Goal: Complete application form: Complete application form

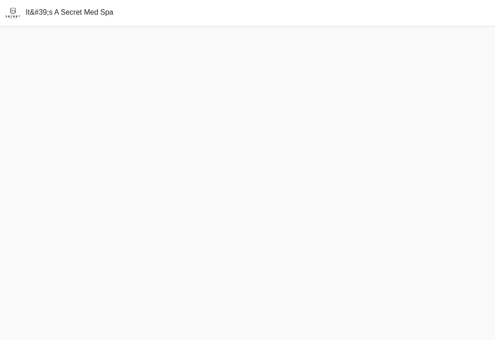
scroll to position [14, 0]
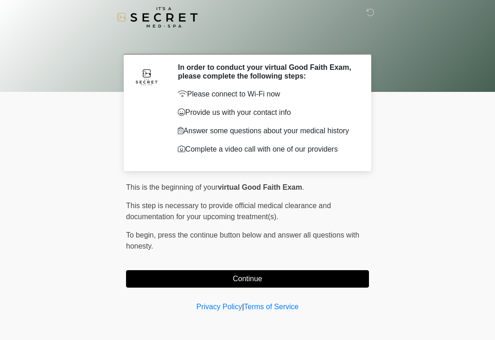
click at [194, 283] on button "Continue" at bounding box center [247, 278] width 243 height 17
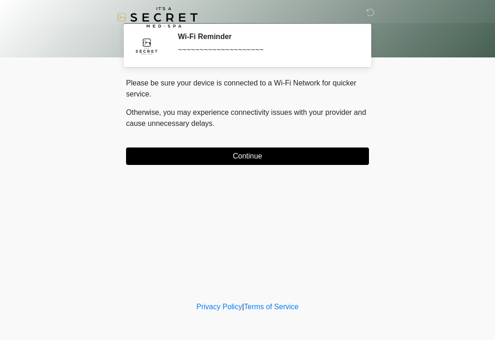
click at [236, 155] on button "Continue" at bounding box center [247, 155] width 243 height 17
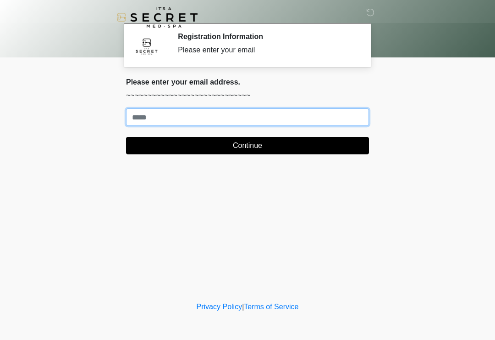
click at [233, 123] on input "Where should we email your treatment plan?" at bounding box center [247, 116] width 243 height 17
type input "**********"
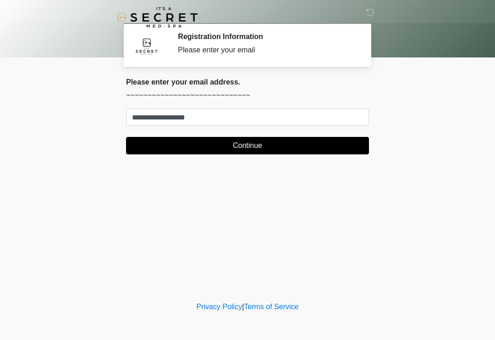
click at [327, 145] on button "Continue" at bounding box center [247, 145] width 243 height 17
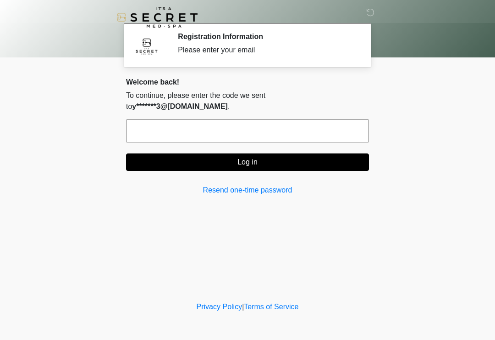
click at [338, 129] on input "text" at bounding box center [247, 130] width 243 height 23
type input "******"
click at [330, 153] on button "Log in" at bounding box center [247, 161] width 243 height 17
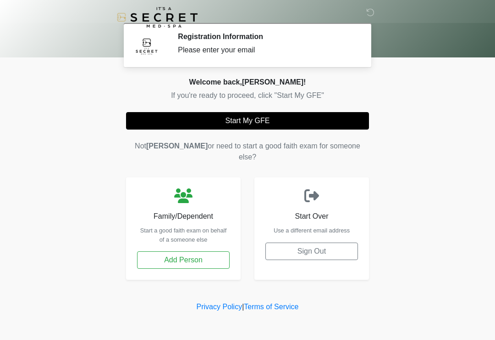
click at [253, 117] on button "Start My GFE" at bounding box center [247, 120] width 243 height 17
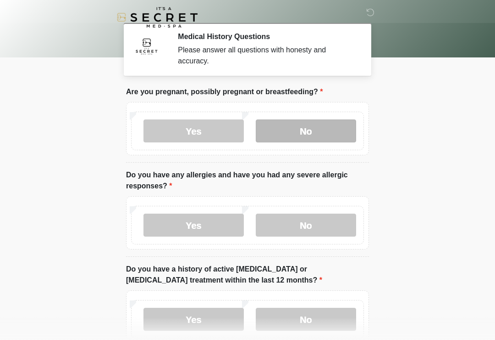
click at [317, 134] on label "No" at bounding box center [306, 130] width 100 height 23
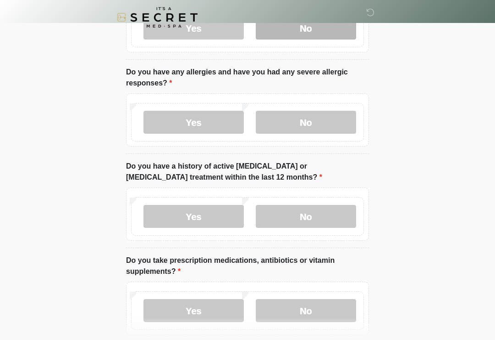
scroll to position [102, 0]
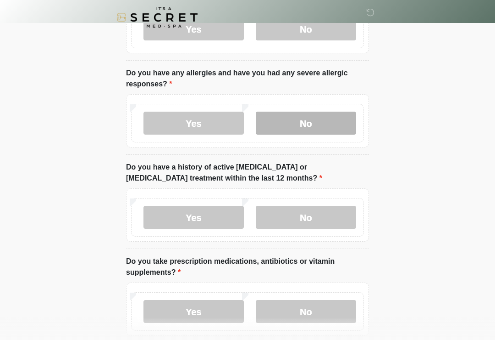
click at [318, 127] on label "No" at bounding box center [306, 122] width 100 height 23
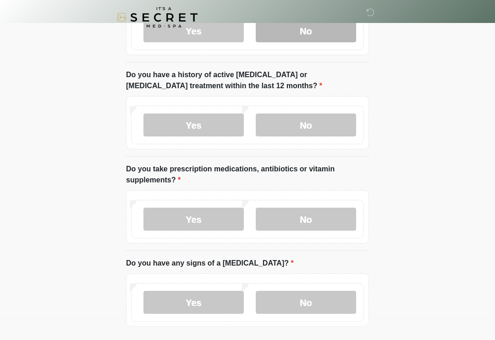
scroll to position [195, 0]
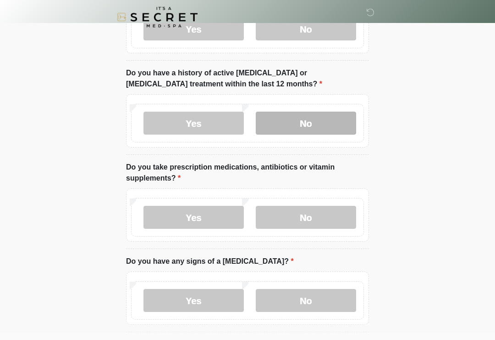
click at [317, 127] on label "No" at bounding box center [306, 123] width 100 height 23
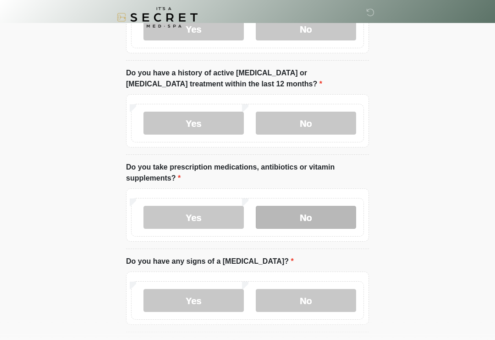
click at [311, 227] on label "No" at bounding box center [306, 217] width 100 height 23
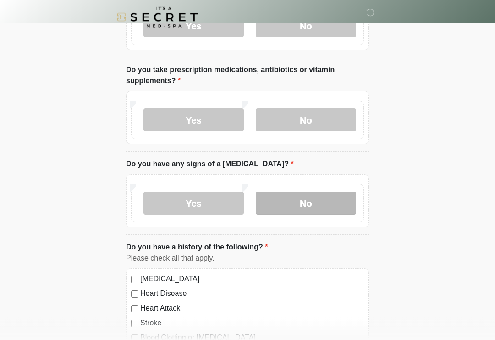
click at [317, 206] on label "No" at bounding box center [306, 203] width 100 height 23
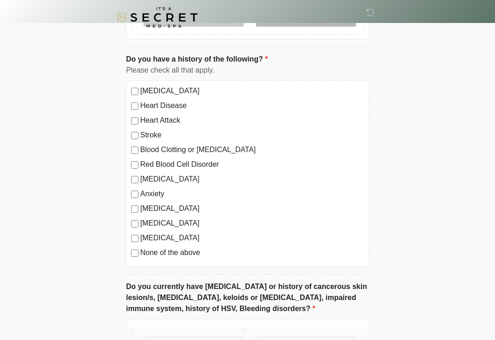
scroll to position [482, 0]
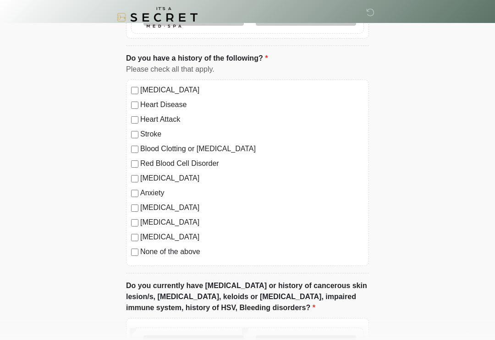
click at [134, 260] on div "High Blood Pressure Heart Disease Heart Attack Stroke Blood Clotting or Bleedin…" at bounding box center [247, 172] width 243 height 186
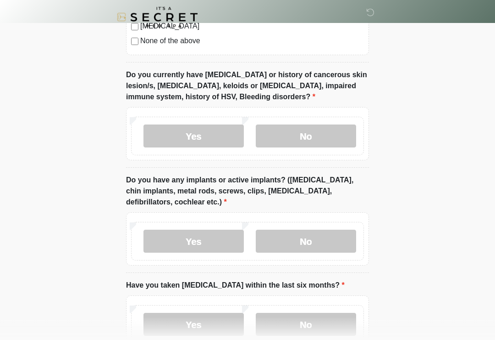
scroll to position [692, 0]
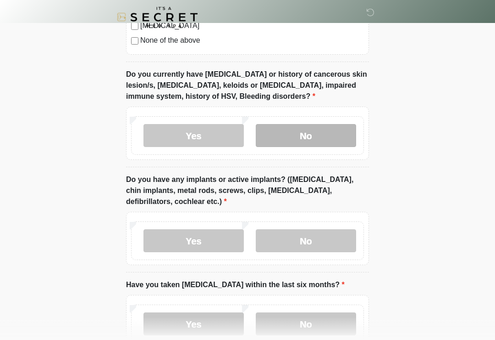
click at [334, 138] on label "No" at bounding box center [306, 135] width 100 height 23
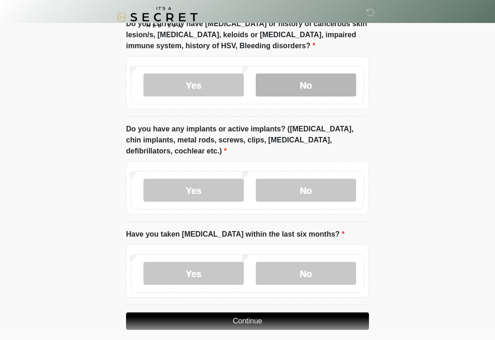
scroll to position [743, 0]
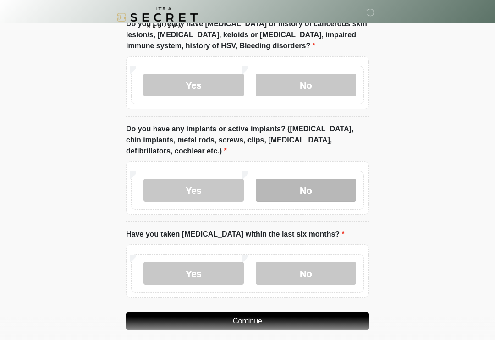
click at [312, 189] on label "No" at bounding box center [306, 189] width 100 height 23
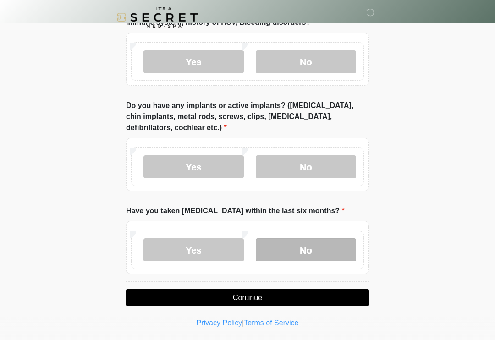
click at [336, 249] on label "No" at bounding box center [306, 249] width 100 height 23
click at [352, 302] on button "Continue" at bounding box center [247, 297] width 243 height 17
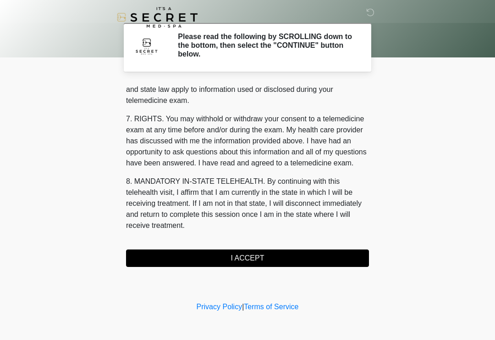
scroll to position [376, 0]
click at [344, 259] on button "I ACCEPT" at bounding box center [247, 257] width 243 height 17
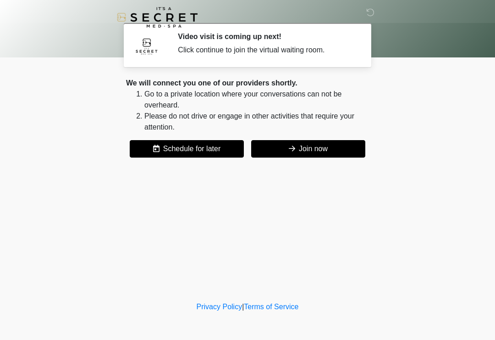
click at [326, 151] on button "Join now" at bounding box center [308, 148] width 114 height 17
